Goal: Task Accomplishment & Management: Use online tool/utility

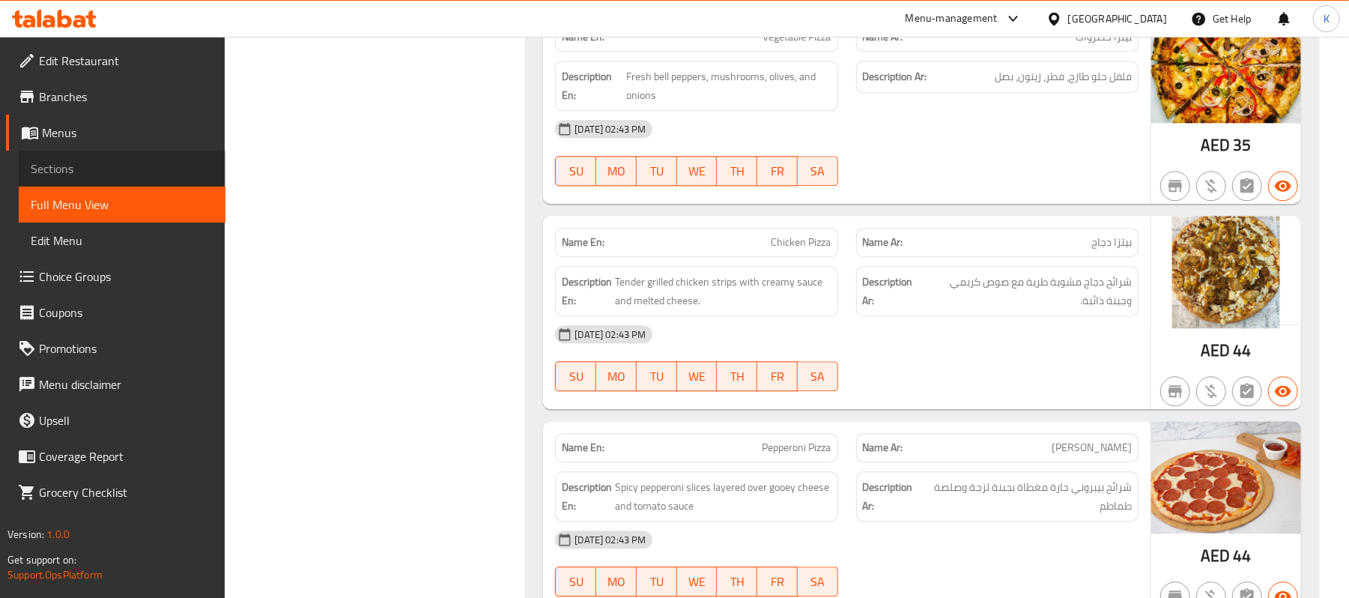
click at [178, 175] on span "Sections" at bounding box center [122, 169] width 183 height 18
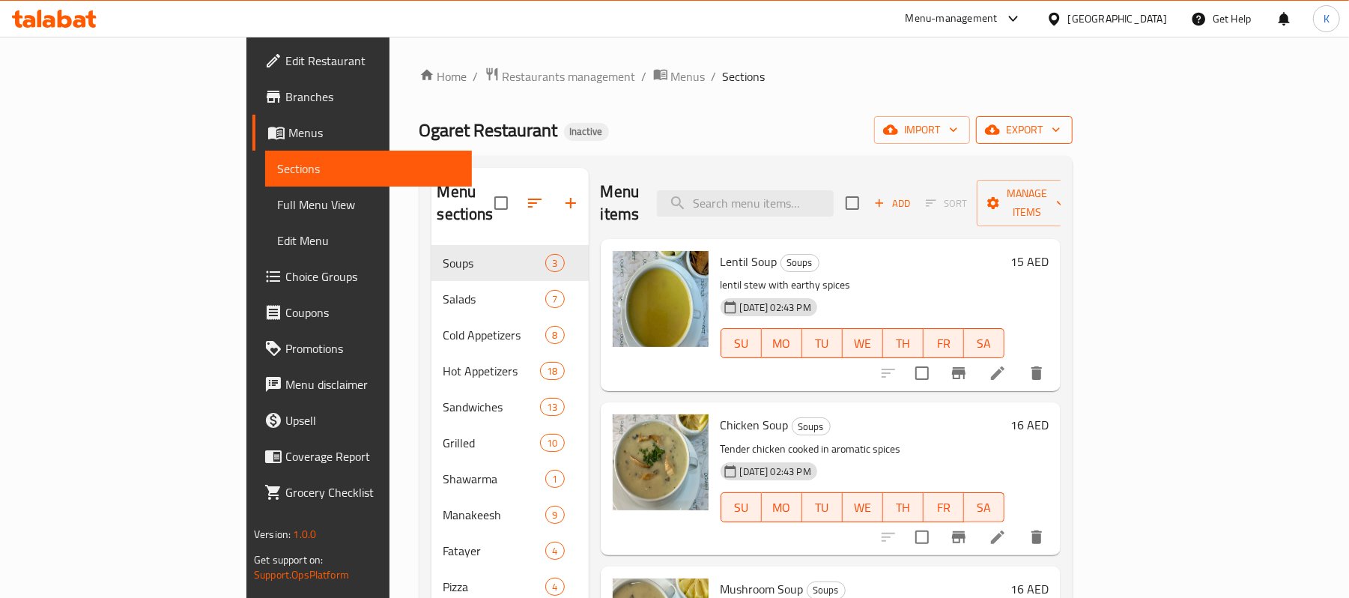
click at [1073, 117] on button "export" at bounding box center [1024, 130] width 97 height 28
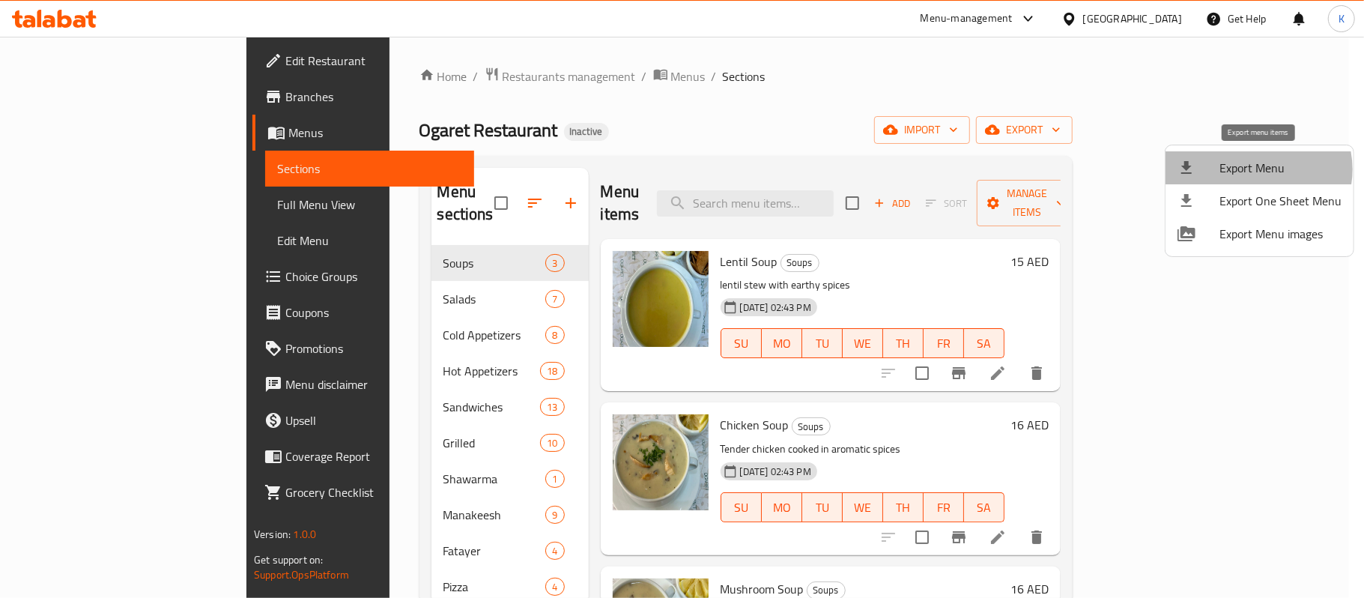
click at [1257, 169] on span "Export Menu" at bounding box center [1281, 168] width 122 height 18
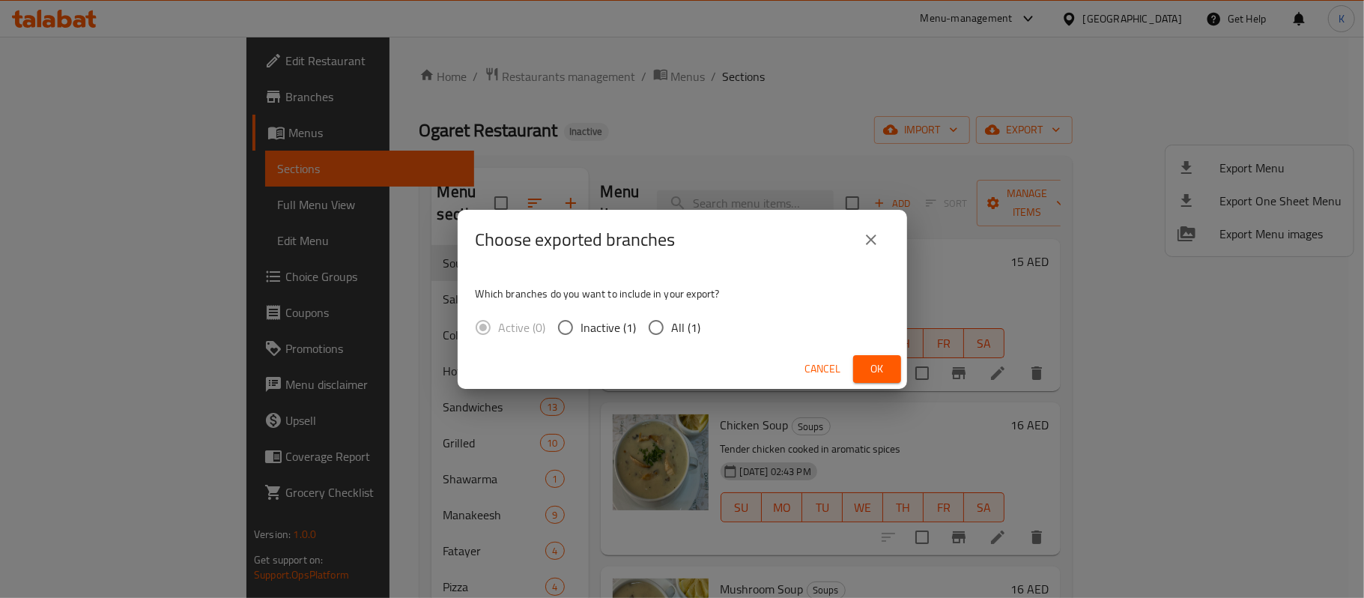
click at [699, 331] on div "Active (0) Inactive (1) All (1)" at bounding box center [595, 327] width 238 height 31
click at [705, 336] on div "Active (0) Inactive (1) All (1)" at bounding box center [595, 327] width 238 height 31
click at [683, 333] on span "All (1)" at bounding box center [686, 327] width 29 height 18
click at [672, 333] on input "All (1)" at bounding box center [656, 327] width 31 height 31
radio input "true"
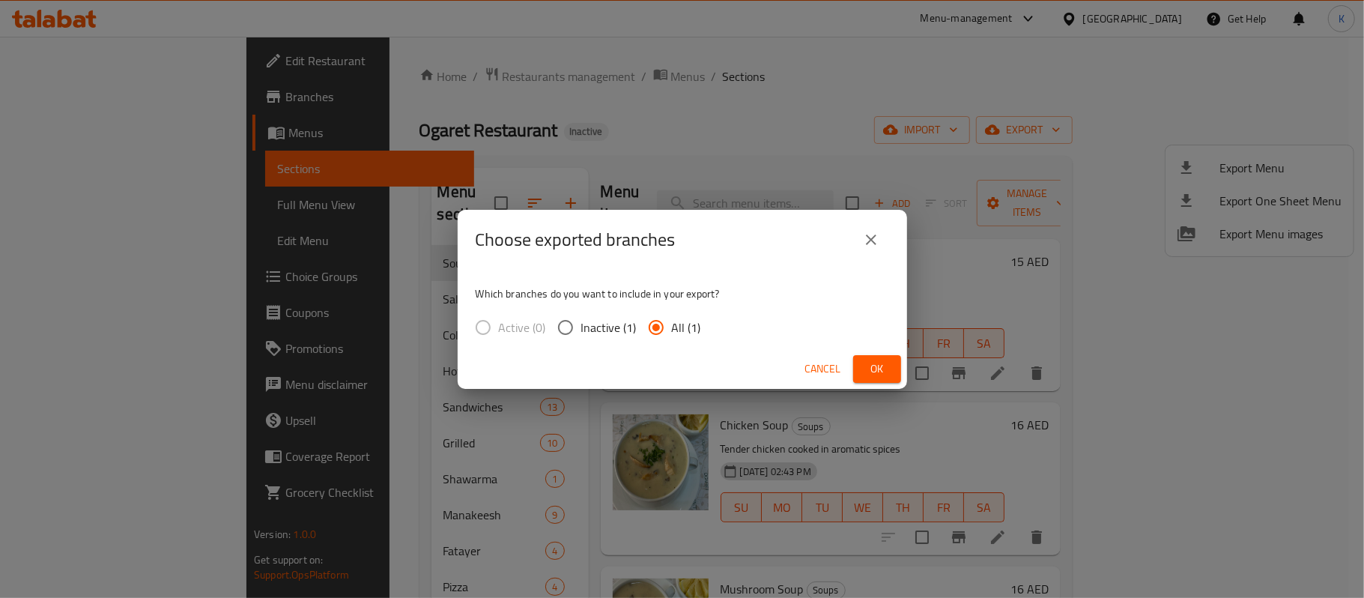
click at [878, 373] on span "Ok" at bounding box center [877, 369] width 24 height 19
